Goal: Information Seeking & Learning: Learn about a topic

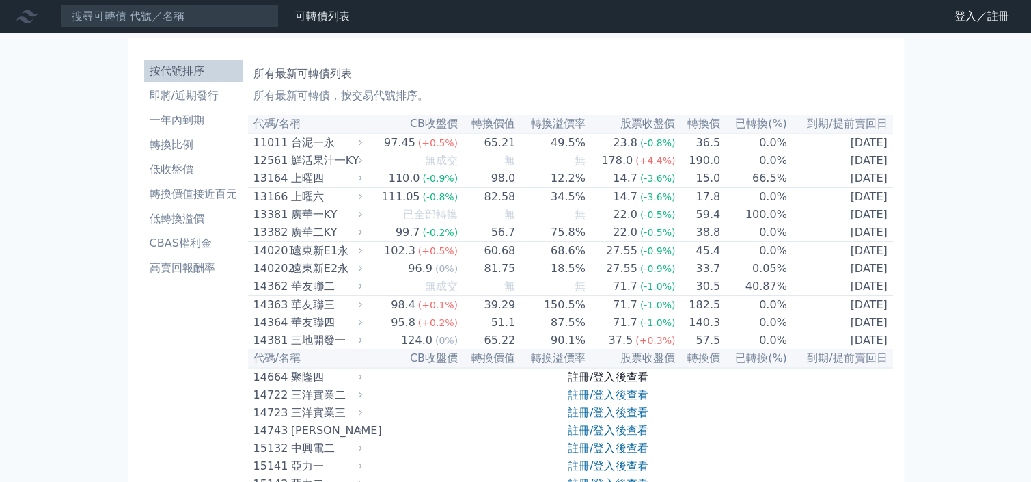
drag, startPoint x: 611, startPoint y: 394, endPoint x: 603, endPoint y: 388, distance: 9.7
click at [612, 383] on link "註冊/登入後查看" at bounding box center [608, 376] width 80 height 13
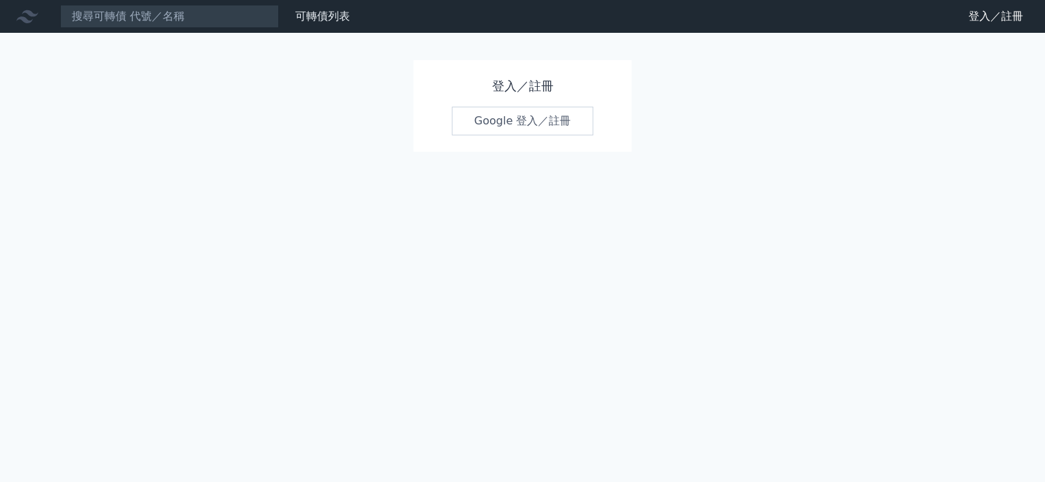
click at [596, 388] on div "可轉債列表 財務數據 可轉債列表 財務數據 登入／註冊 登入／註冊 登入／註冊 Google 登入／註冊" at bounding box center [522, 241] width 1045 height 482
click at [493, 113] on link "Google 登入／註冊" at bounding box center [523, 121] width 142 height 29
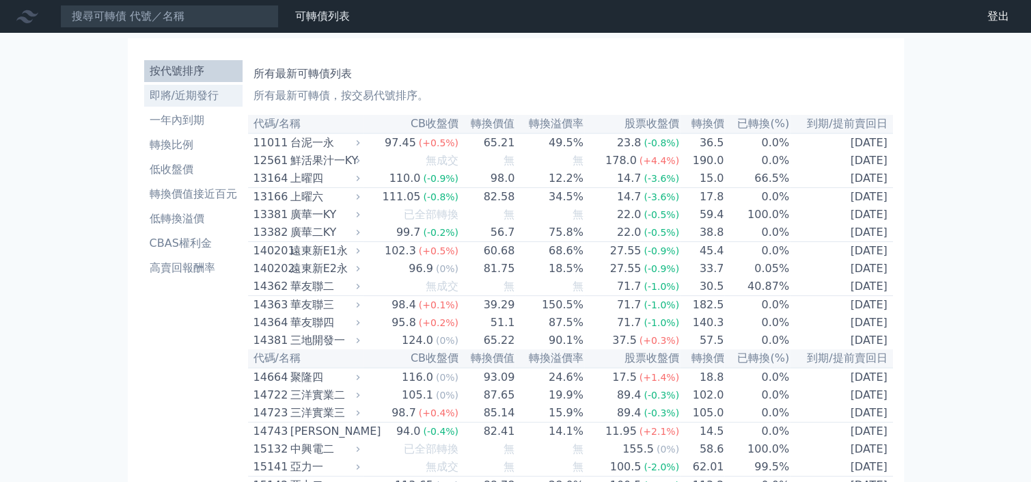
click at [193, 95] on li "即將/近期發行" at bounding box center [193, 95] width 98 height 16
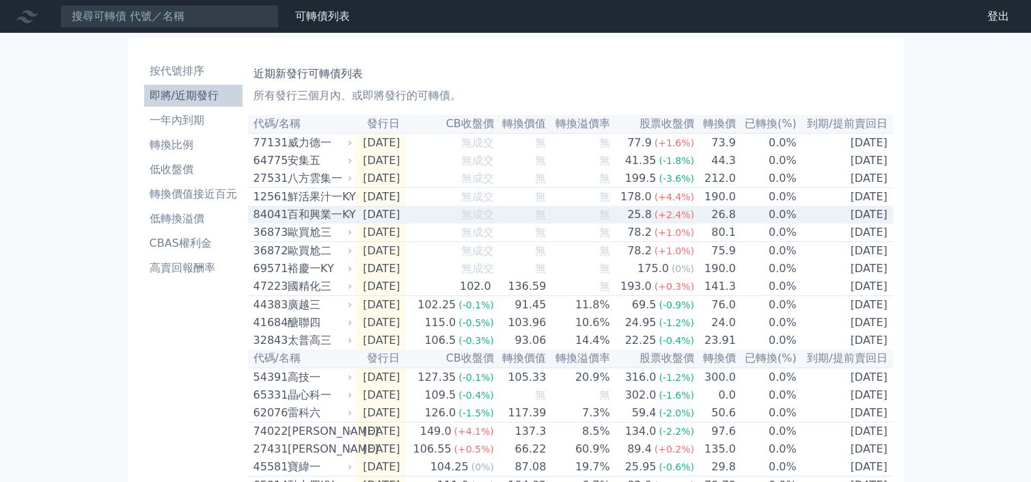
click at [347, 213] on div "百和興業一KY" at bounding box center [319, 214] width 62 height 16
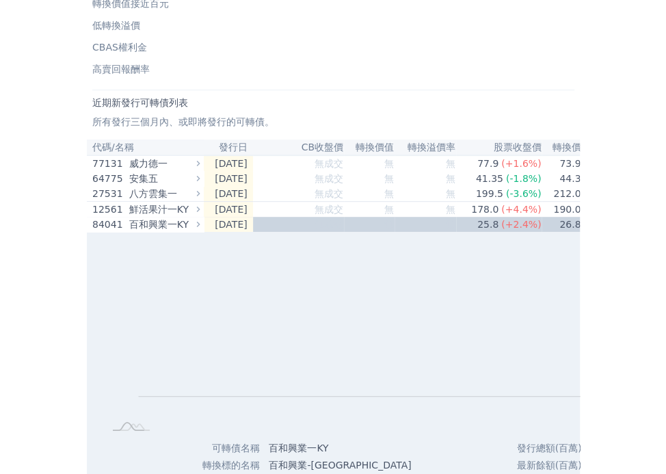
scroll to position [166, 0]
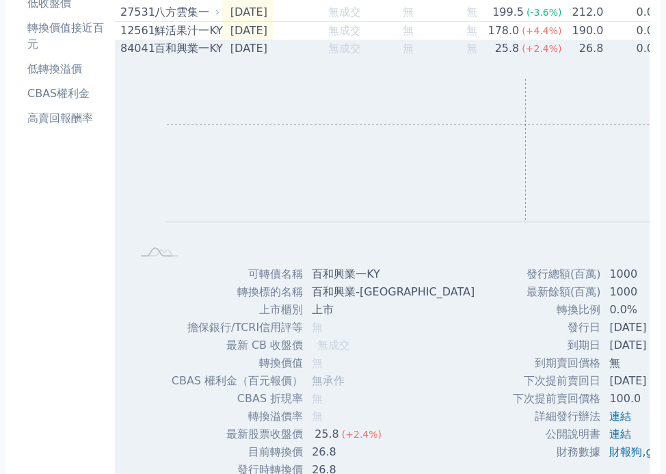
click at [525, 131] on rect "Chart" at bounding box center [447, 151] width 561 height 144
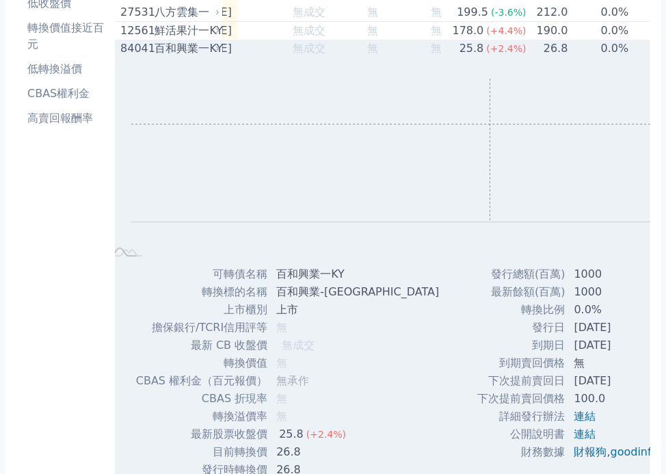
scroll to position [0, 72]
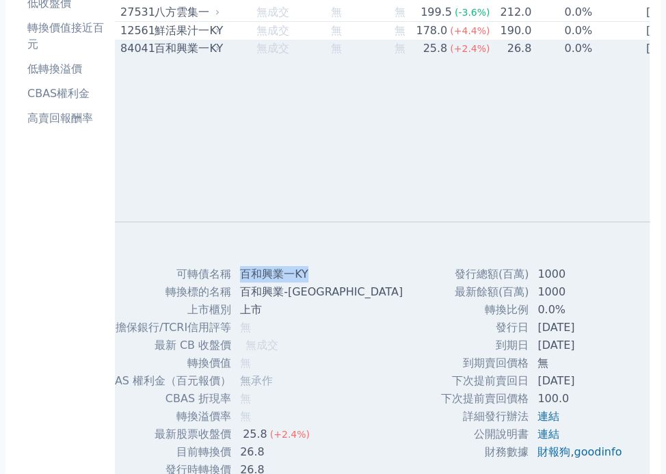
drag, startPoint x: 241, startPoint y: 283, endPoint x: 308, endPoint y: 280, distance: 66.4
click at [308, 280] on td "百和興業一KY" at bounding box center [323, 274] width 182 height 18
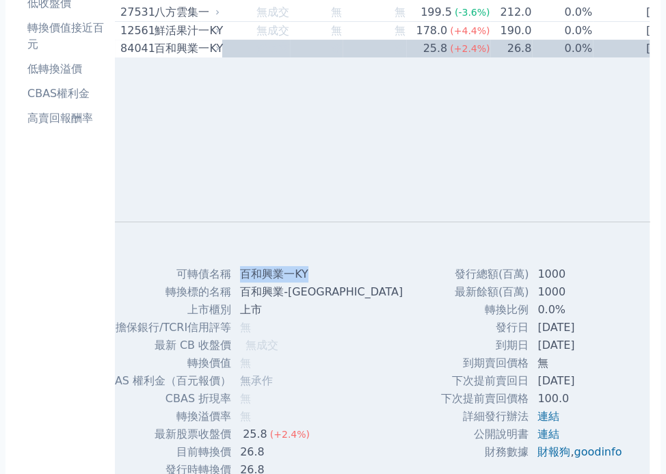
copy td "百和興業一KY"
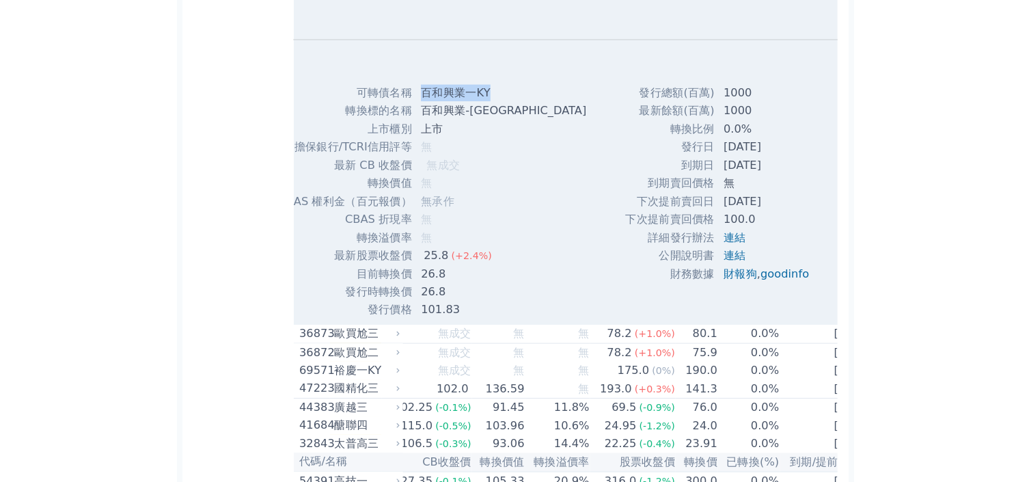
scroll to position [368, 0]
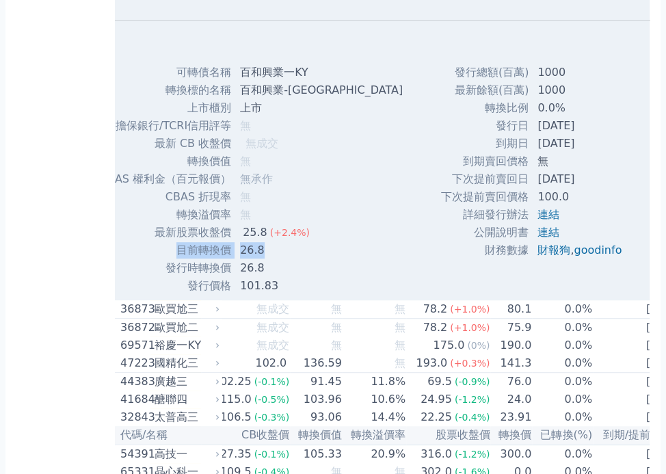
drag, startPoint x: 174, startPoint y: 256, endPoint x: 262, endPoint y: 258, distance: 88.2
click at [262, 258] on tr "目前轉換價 26.8" at bounding box center [256, 250] width 314 height 18
copy tr "目前轉換價 26.8"
drag, startPoint x: 446, startPoint y: 186, endPoint x: 593, endPoint y: 182, distance: 147.7
click at [593, 182] on tr "下次提前賣回日 [DATE]" at bounding box center [536, 179] width 192 height 18
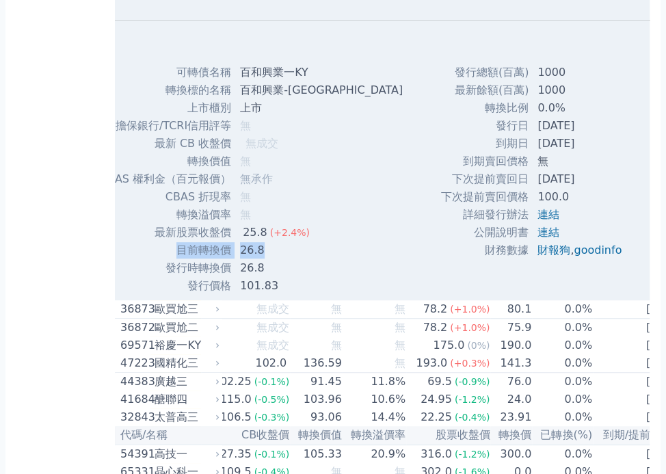
copy tr "下次提前賣回日 [DATE]"
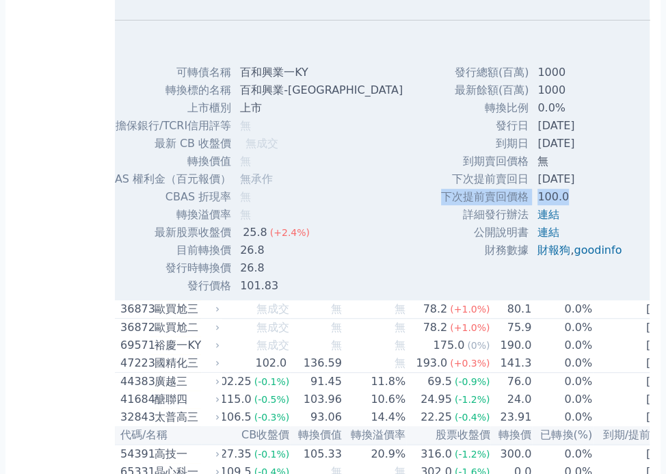
drag, startPoint x: 436, startPoint y: 204, endPoint x: 561, endPoint y: 210, distance: 125.2
click at [561, 206] on tr "下次提前賣回價格 100.0" at bounding box center [536, 197] width 192 height 18
copy tr "下次提前賣回價格 100.0"
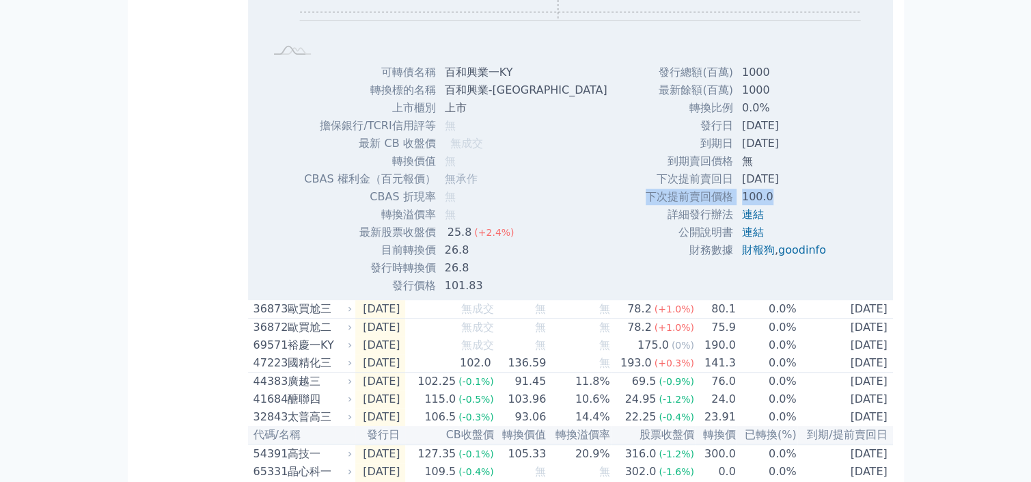
scroll to position [0, 0]
